Goal: Task Accomplishment & Management: Use online tool/utility

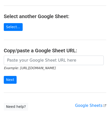
scroll to position [50, 0]
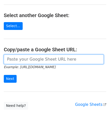
click at [26, 58] on input "url" at bounding box center [54, 60] width 100 height 10
paste input "https://docs.google.com/spreadsheets/d/1oIeJeg1RFBTRR23pWcvpJgAujPsblKzZupo2Y5O…"
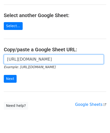
scroll to position [0, 107]
type input "https://docs.google.com/spreadsheets/d/1oIeJeg1RFBTRR23pWcvpJgAujPsblKzZupo2Y5O…"
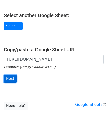
scroll to position [0, 0]
click at [11, 77] on input "Next" at bounding box center [10, 79] width 13 height 8
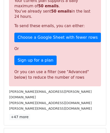
scroll to position [170, 0]
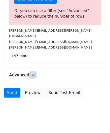
click at [34, 72] on link at bounding box center [33, 75] width 6 height 6
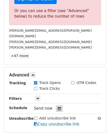
click at [58, 107] on icon at bounding box center [59, 109] width 3 height 4
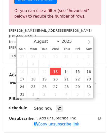
type input "[DATE] 12:00"
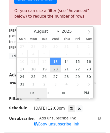
paste input "6"
type input "6"
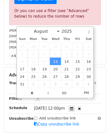
type input "[DATE] 18:00"
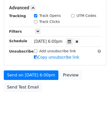
scroll to position [180, 0]
